Goal: Transaction & Acquisition: Purchase product/service

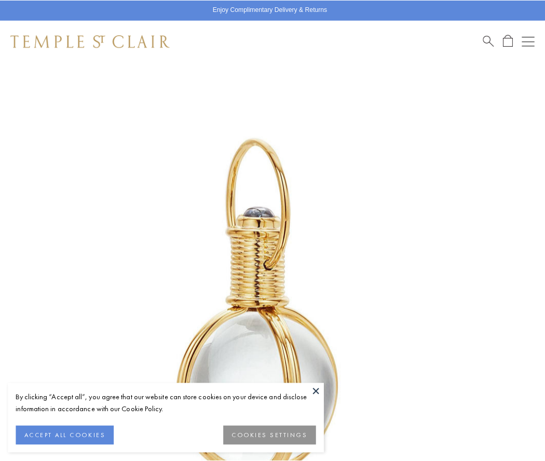
scroll to position [269, 0]
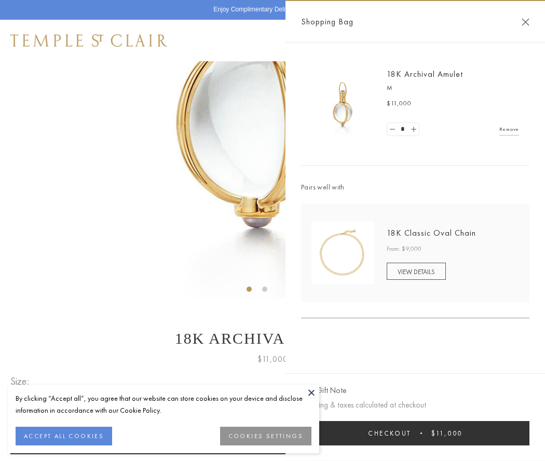
click at [416, 433] on button "Checkout $11,000" at bounding box center [415, 433] width 229 height 24
